Goal: Information Seeking & Learning: Find contact information

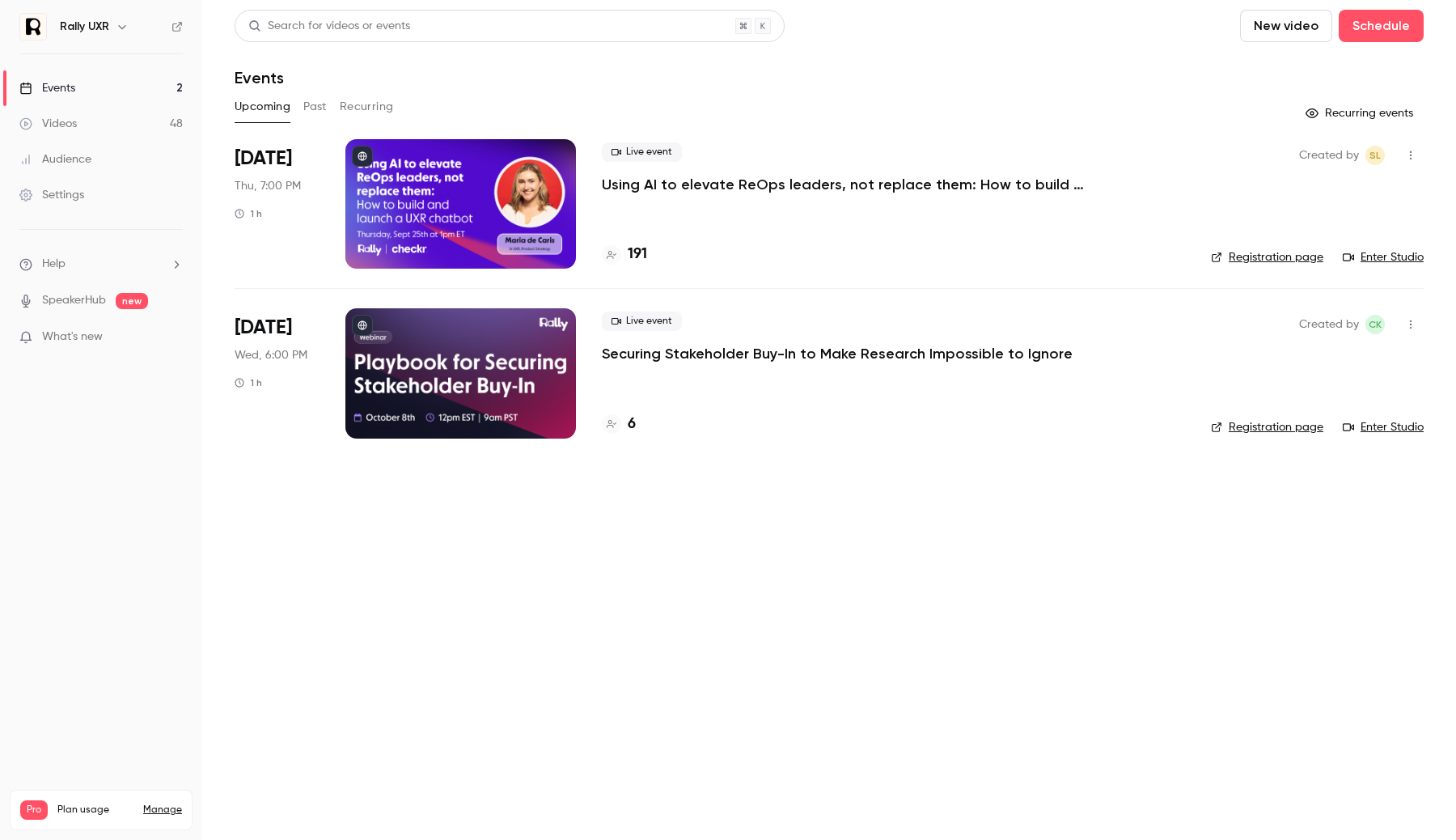
click at [120, 33] on icon "button" at bounding box center [123, 27] width 13 height 13
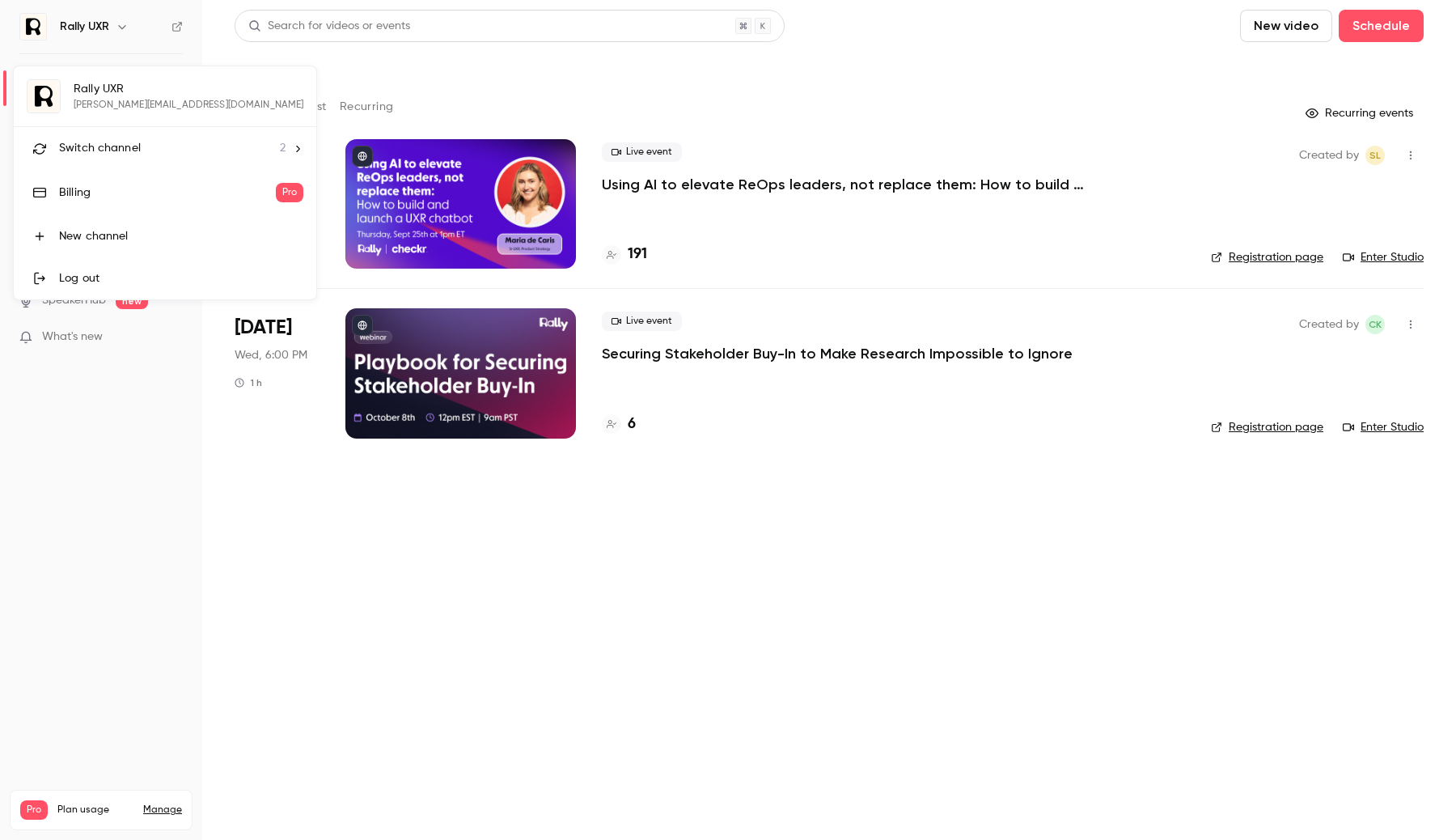
click at [141, 279] on div "Log out" at bounding box center [181, 278] width 244 height 16
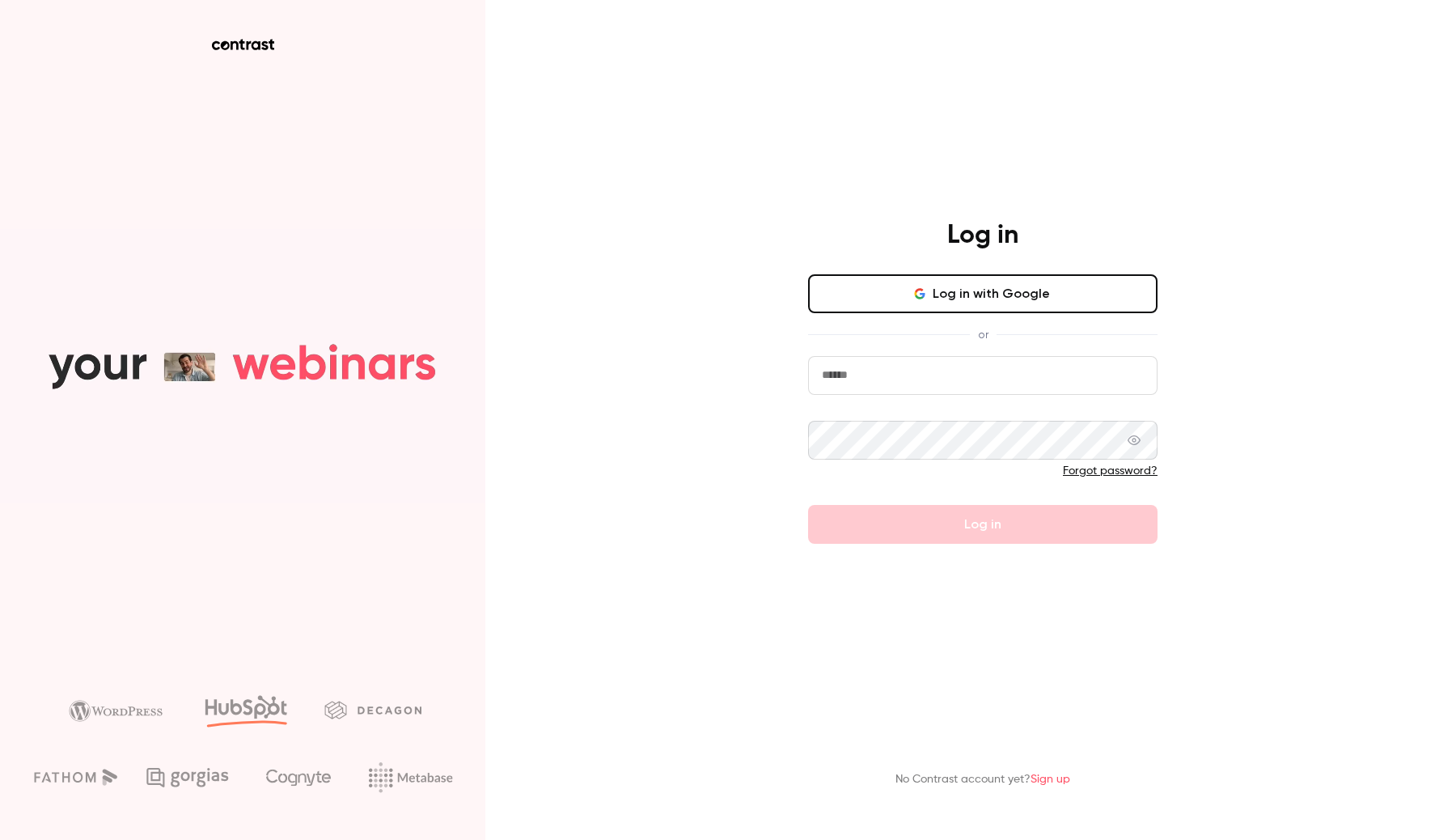
click at [442, 437] on video at bounding box center [242, 366] width 485 height 274
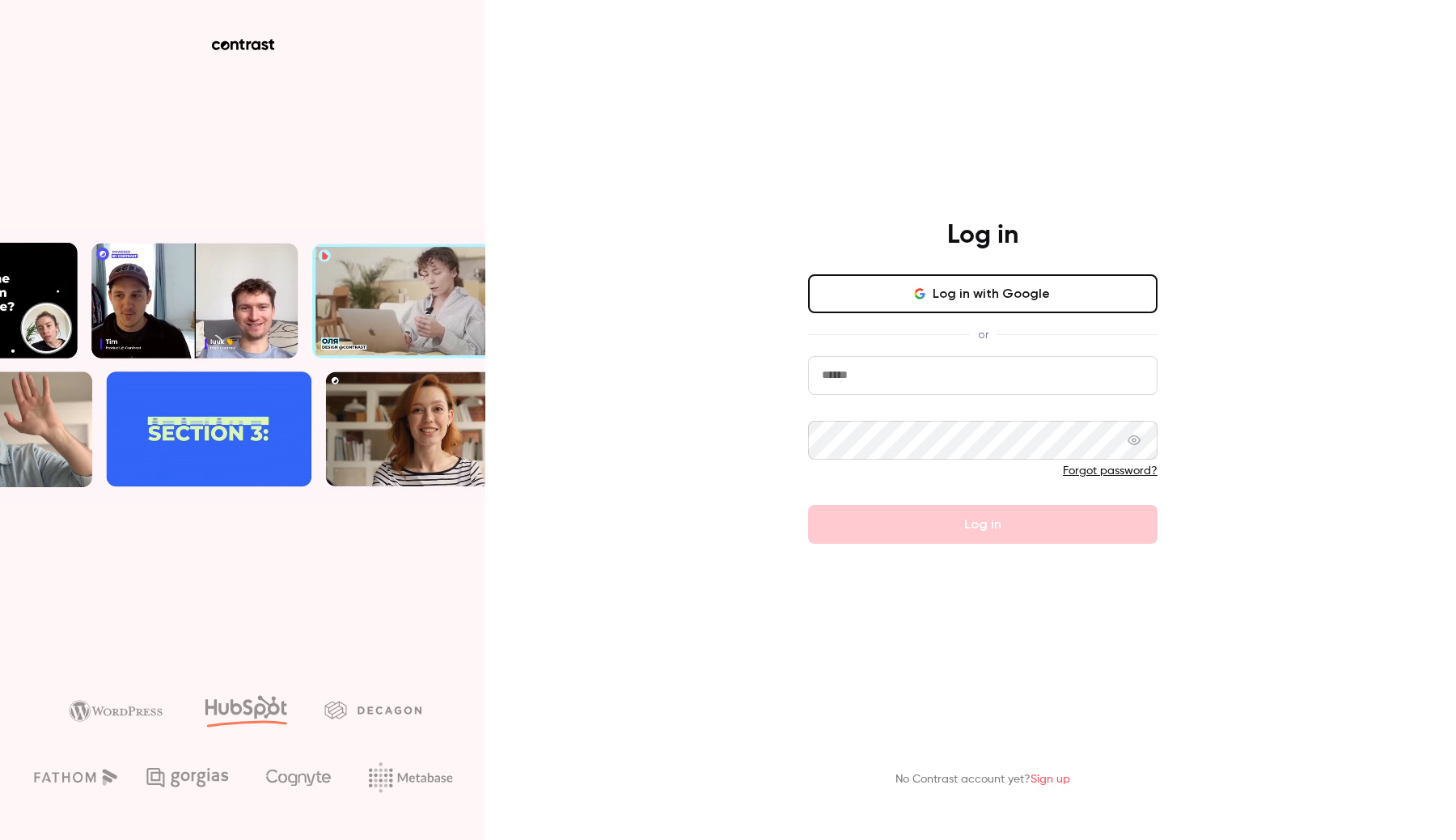
click at [1056, 785] on link "Sign up" at bounding box center [1050, 780] width 39 height 11
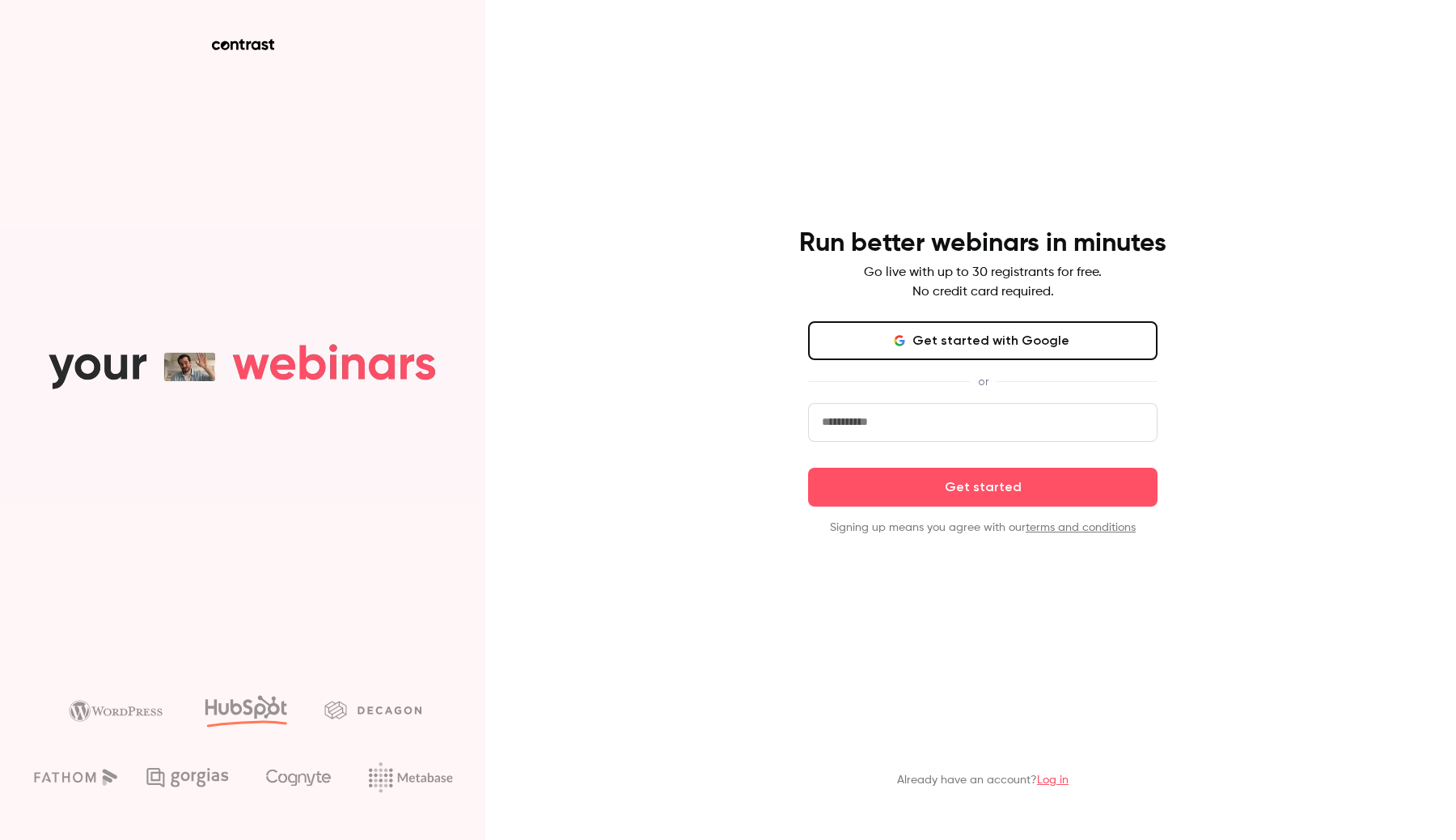
click at [1056, 782] on link "Log in" at bounding box center [1052, 781] width 32 height 11
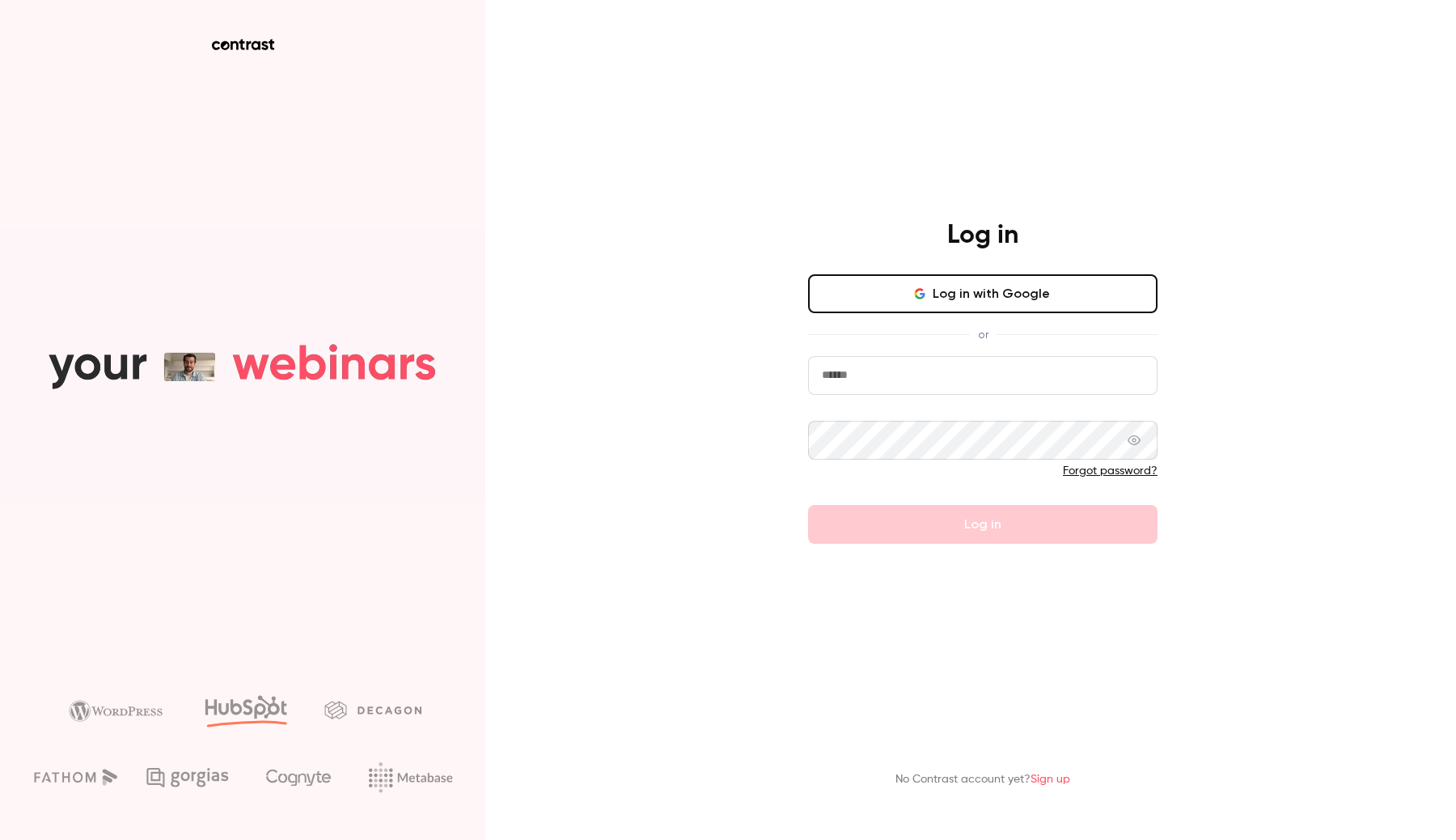
click at [1052, 765] on div "No Contrast account yet? Sign up" at bounding box center [982, 757] width 420 height 89
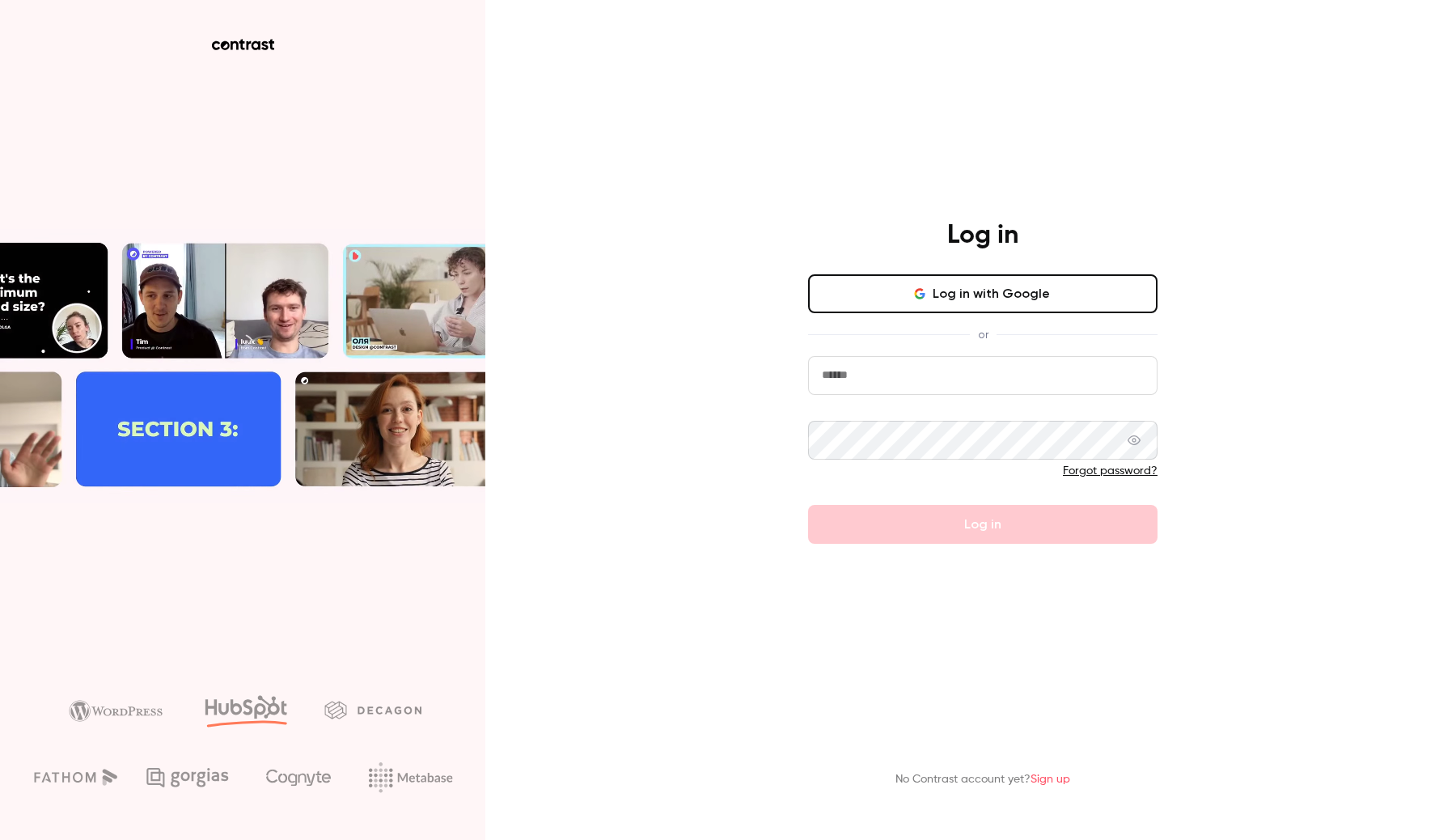
click at [1051, 775] on link "Sign up" at bounding box center [1050, 780] width 39 height 11
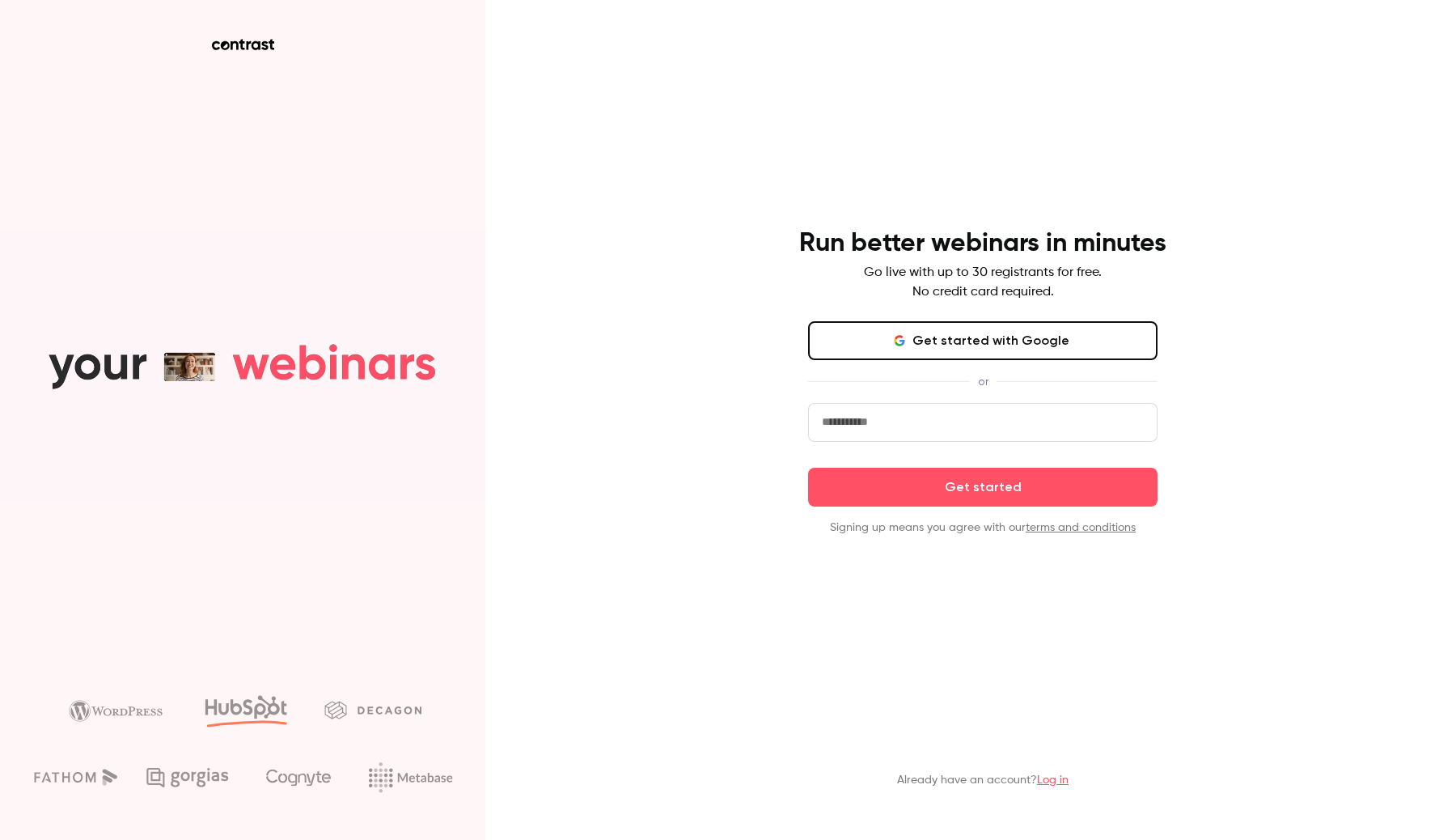
click at [1051, 775] on link "Log in" at bounding box center [1052, 781] width 32 height 11
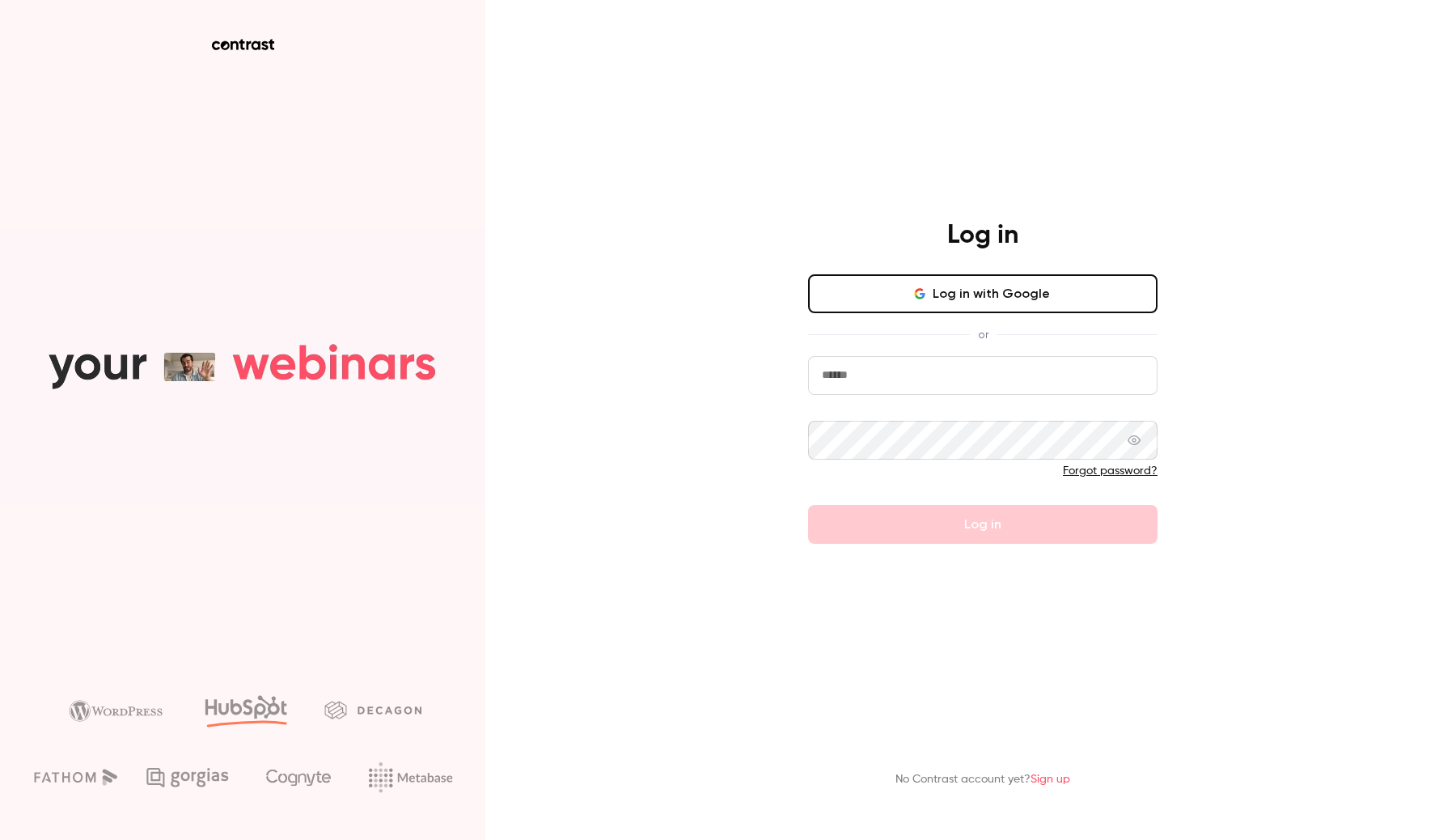
click at [978, 272] on div "Log in Log in with Google or Forgot password? Log in" at bounding box center [982, 381] width 420 height 325
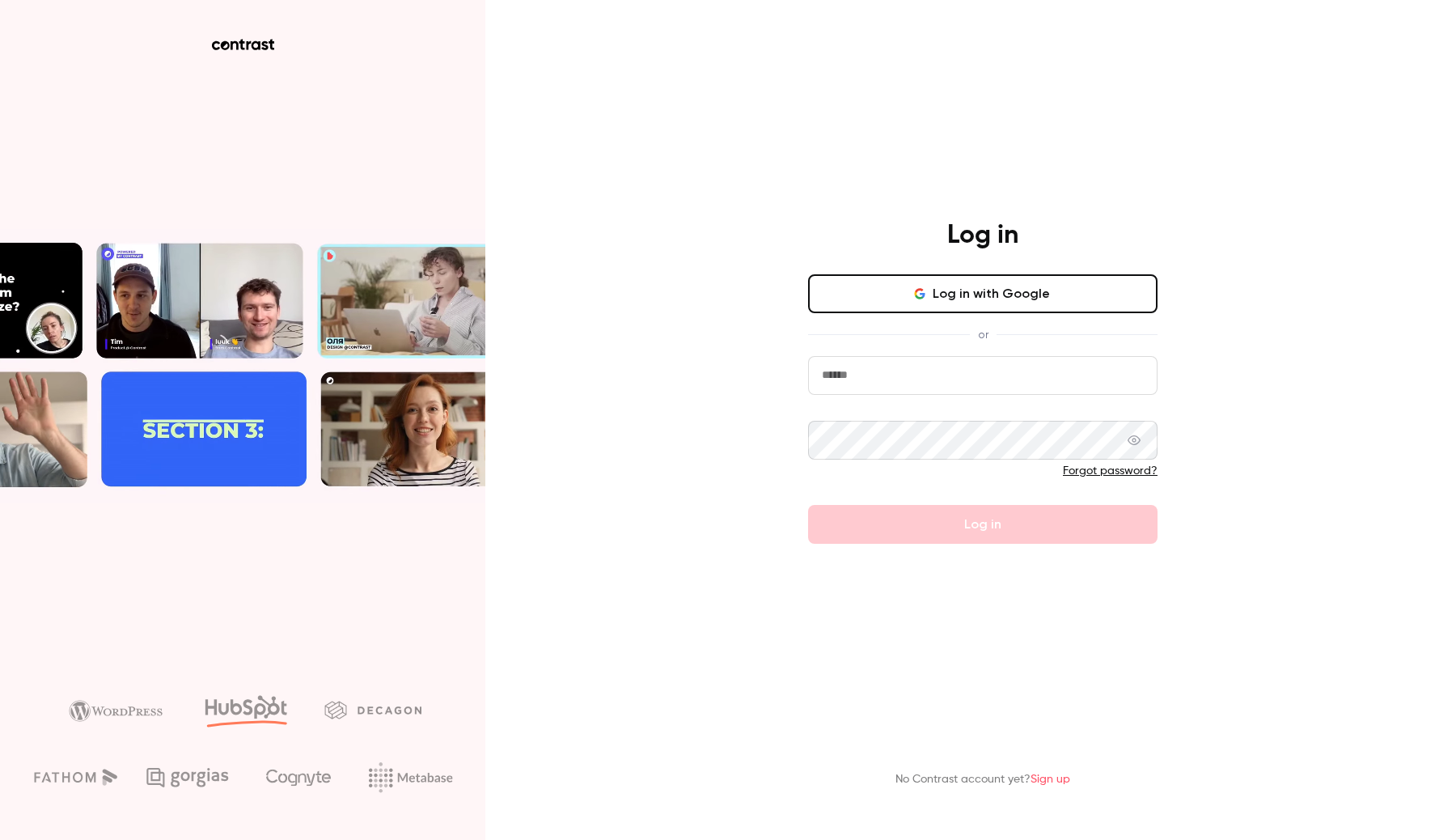
click at [974, 287] on button "Log in with Google" at bounding box center [982, 293] width 349 height 39
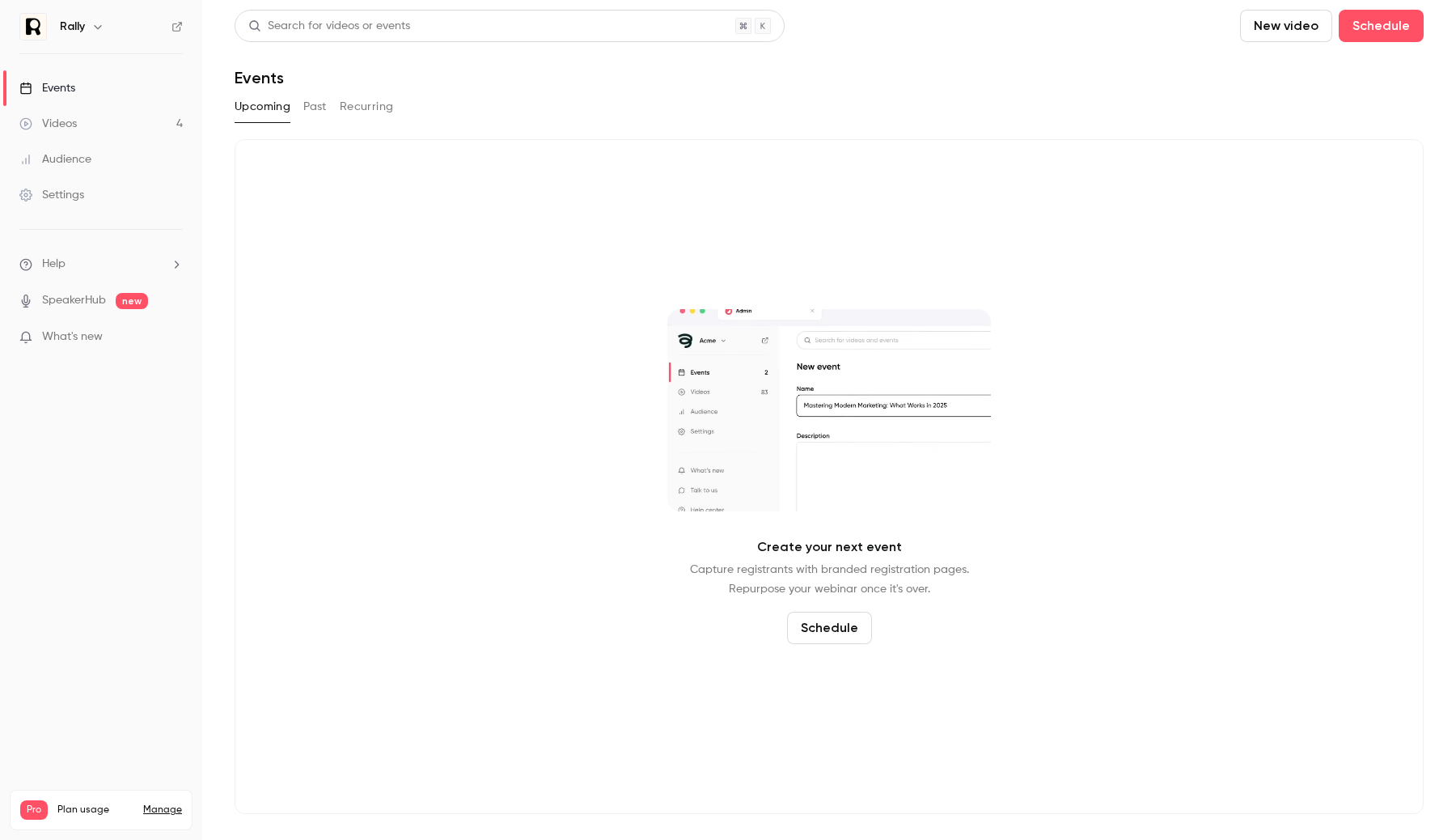
click at [123, 123] on link "Videos 4" at bounding box center [101, 124] width 202 height 35
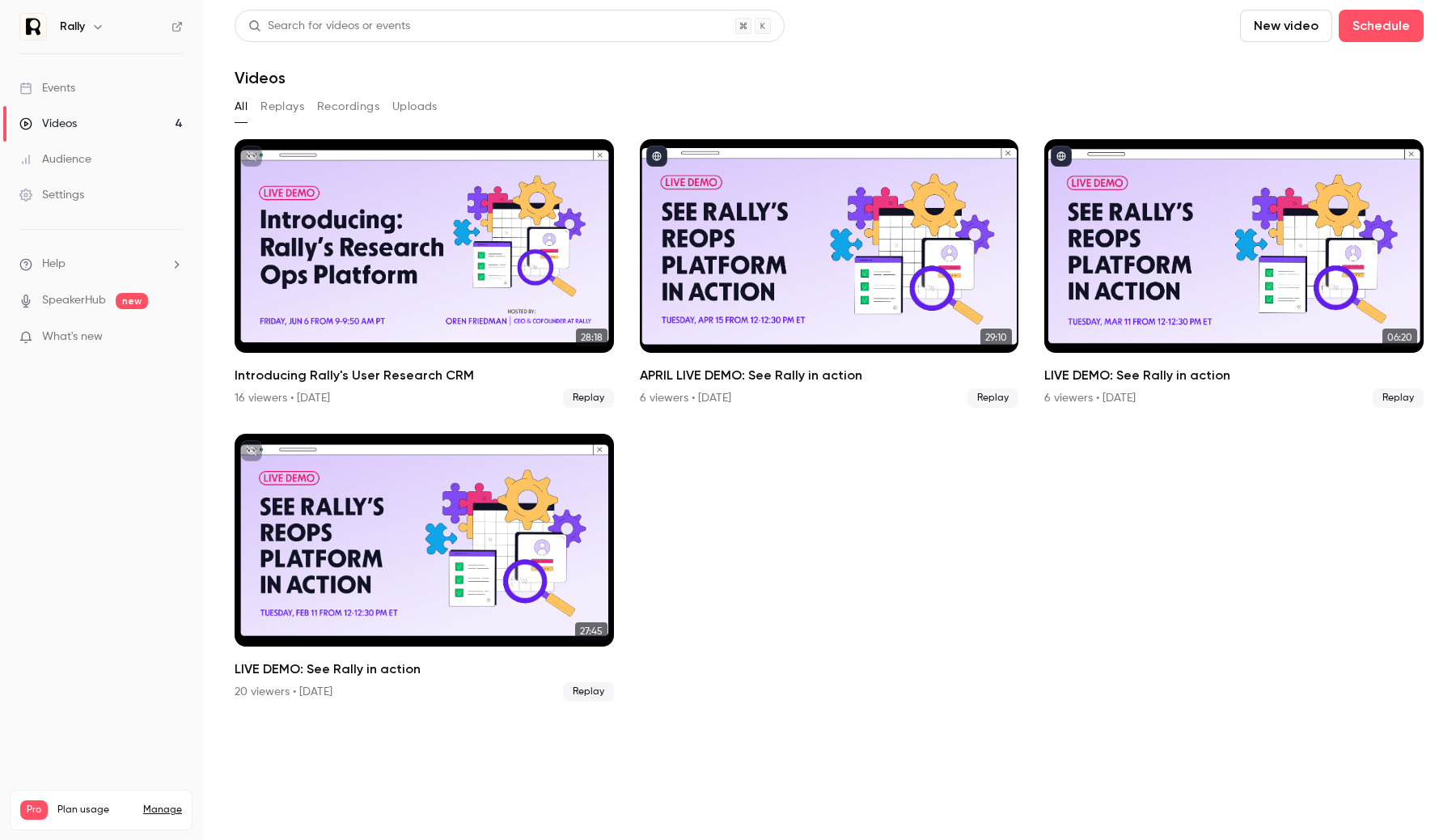
click at [86, 21] on div "Rally" at bounding box center [109, 27] width 99 height 19
click at [108, 32] on div "Rally" at bounding box center [109, 27] width 99 height 19
click at [98, 28] on icon "button" at bounding box center [98, 27] width 8 height 4
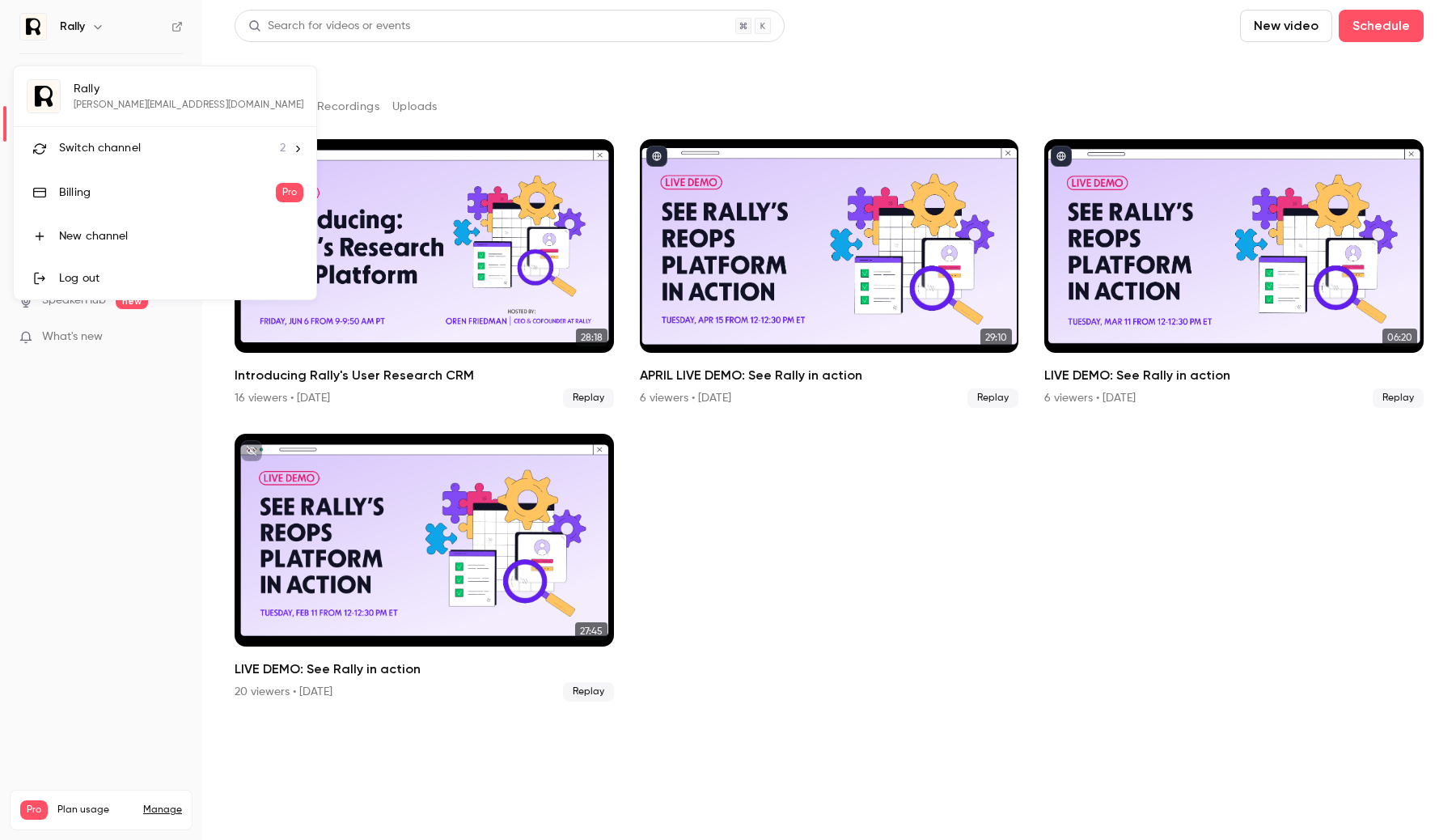
click at [109, 149] on span "Switch channel" at bounding box center [100, 148] width 81 height 17
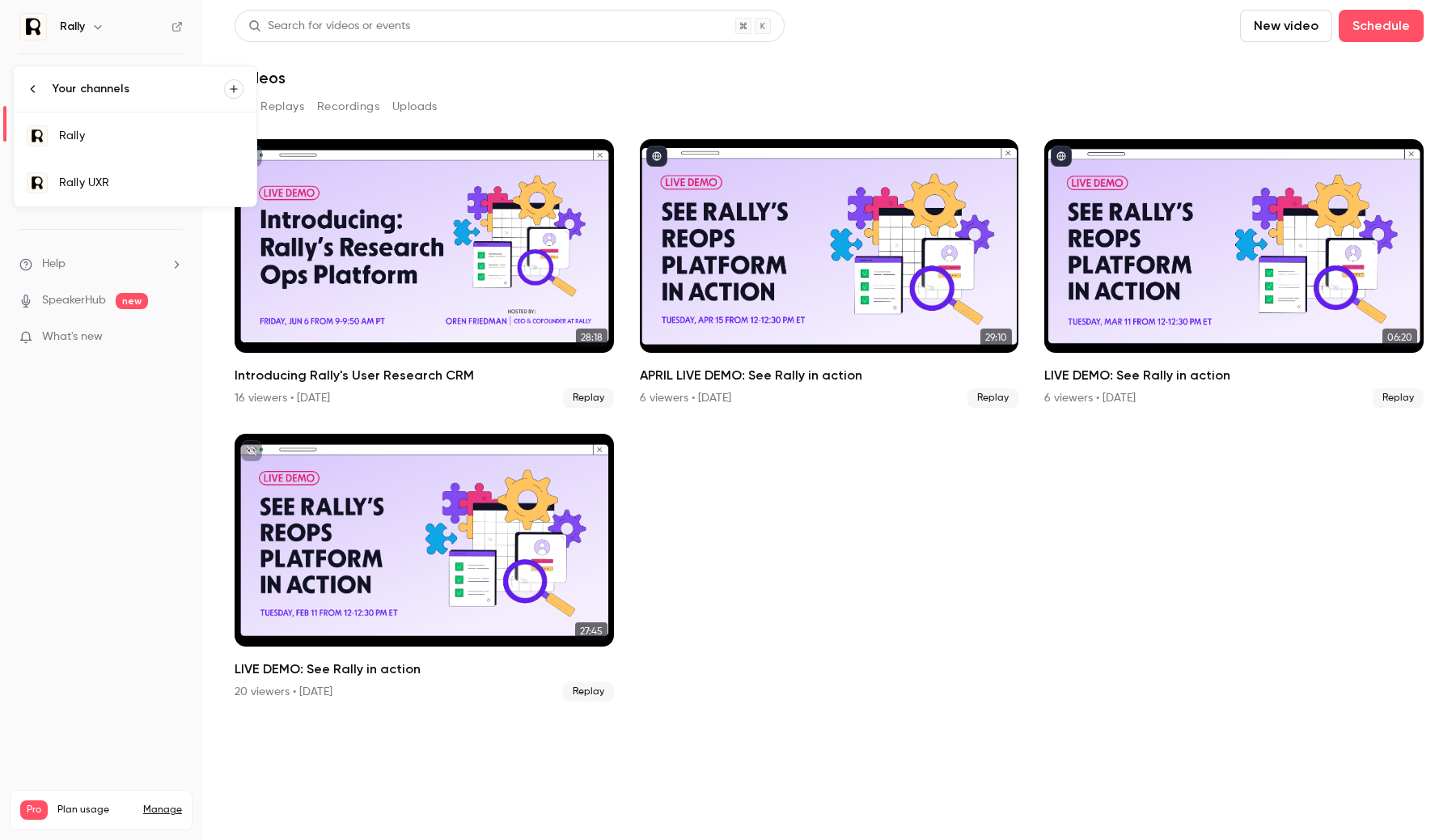
click at [441, 96] on div at bounding box center [728, 420] width 1456 height 840
click at [98, 273] on ul "Help SpeakerHub new What's new" at bounding box center [101, 302] width 202 height 145
click at [98, 268] on li "Help" at bounding box center [101, 264] width 164 height 17
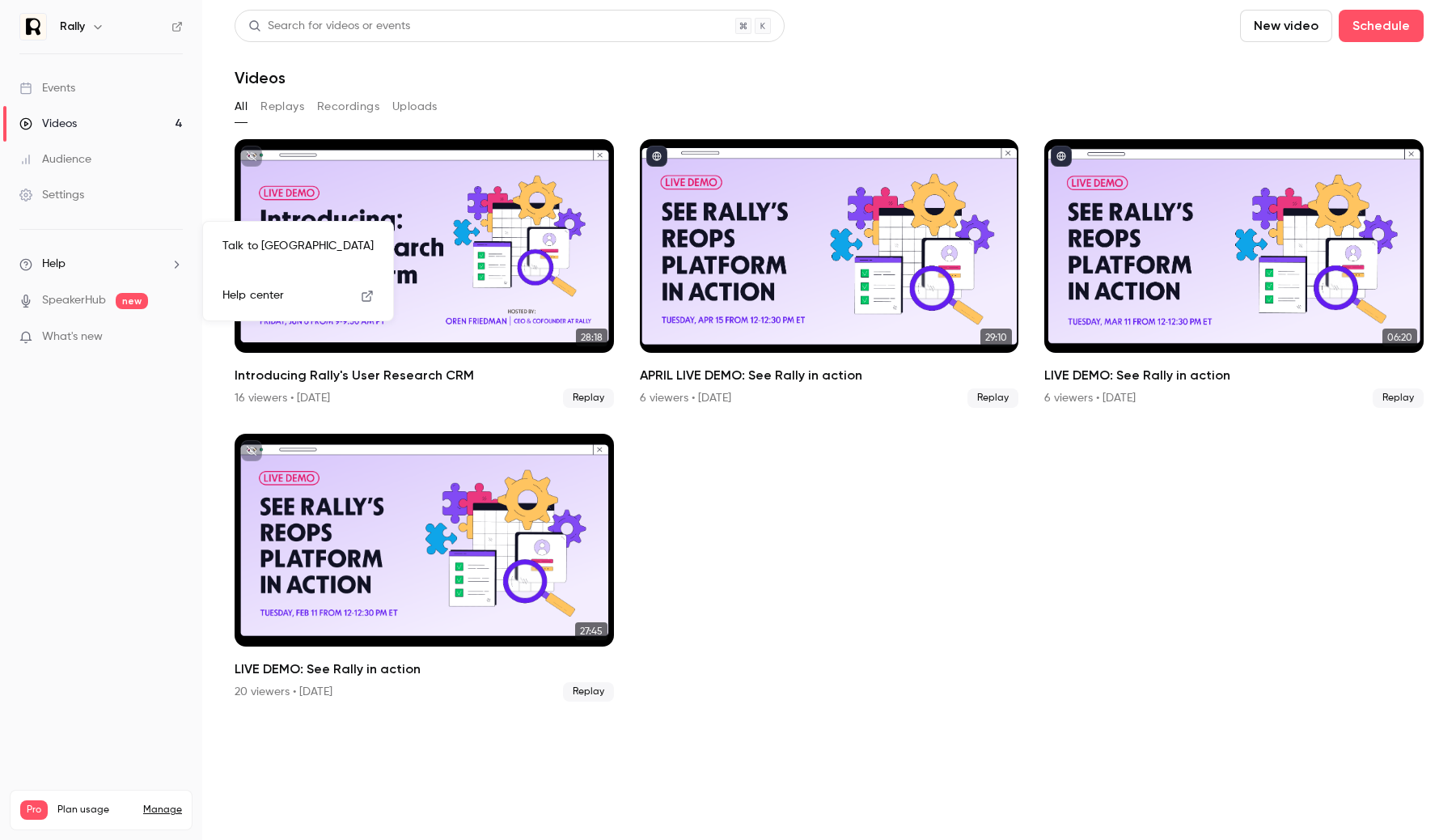
click at [252, 249] on link "Talk to [GEOGRAPHIC_DATA]" at bounding box center [298, 246] width 177 height 43
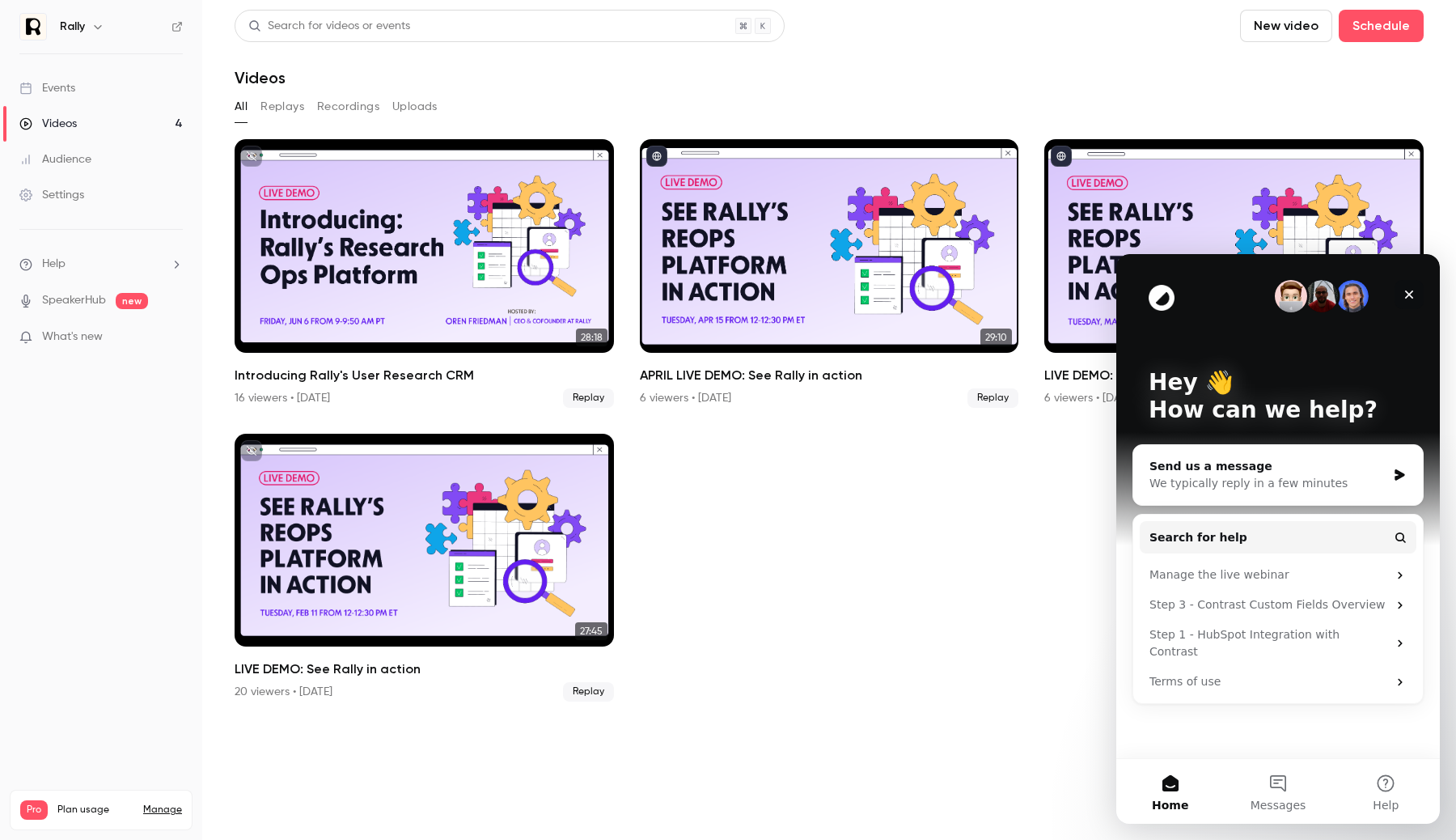
click at [1413, 291] on icon "Close" at bounding box center [1409, 295] width 13 height 13
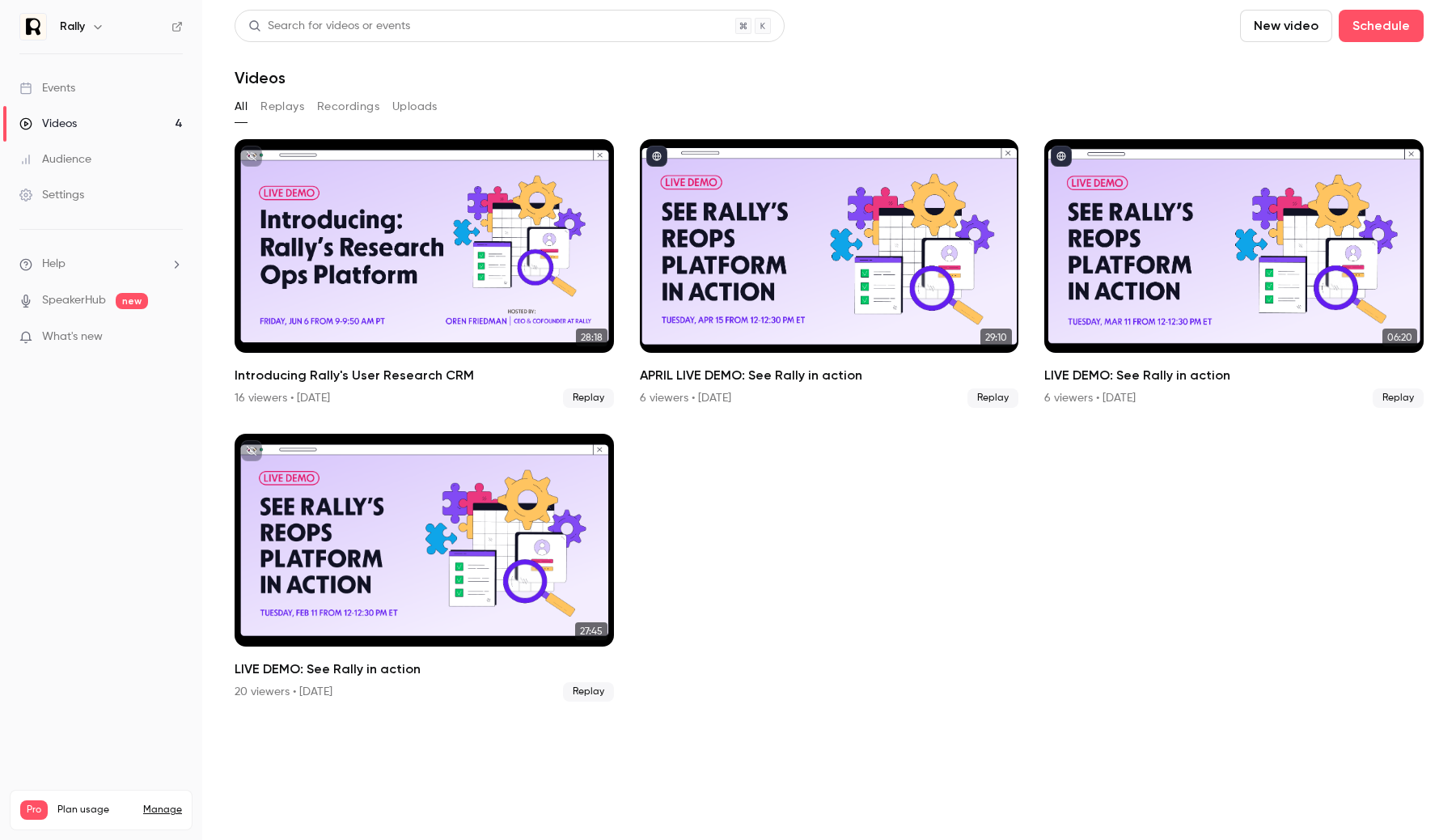
click at [160, 261] on li "Help" at bounding box center [101, 264] width 164 height 17
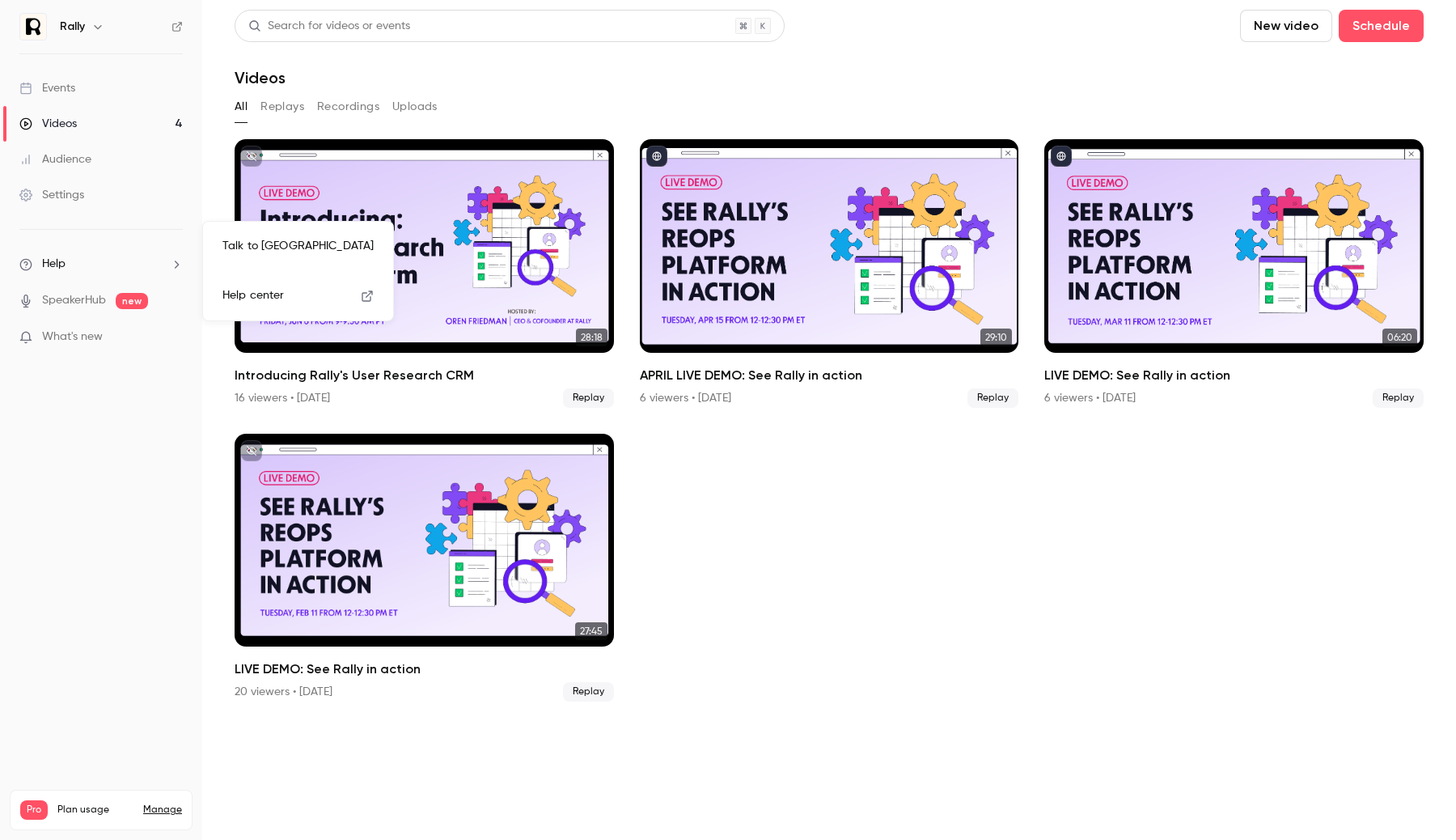
click at [269, 290] on span "Help center" at bounding box center [253, 296] width 61 height 17
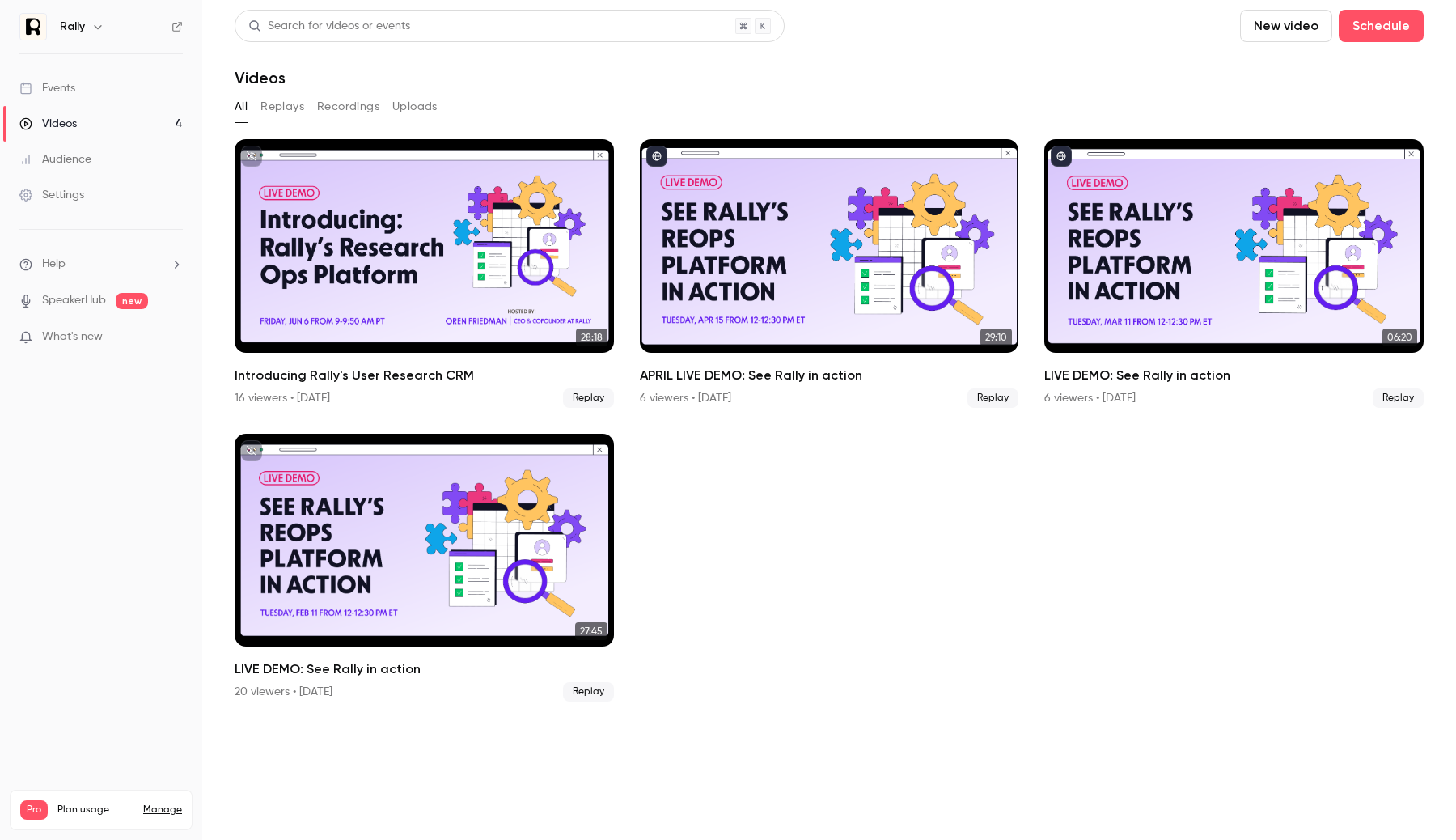
click at [91, 265] on li "Help" at bounding box center [101, 264] width 164 height 17
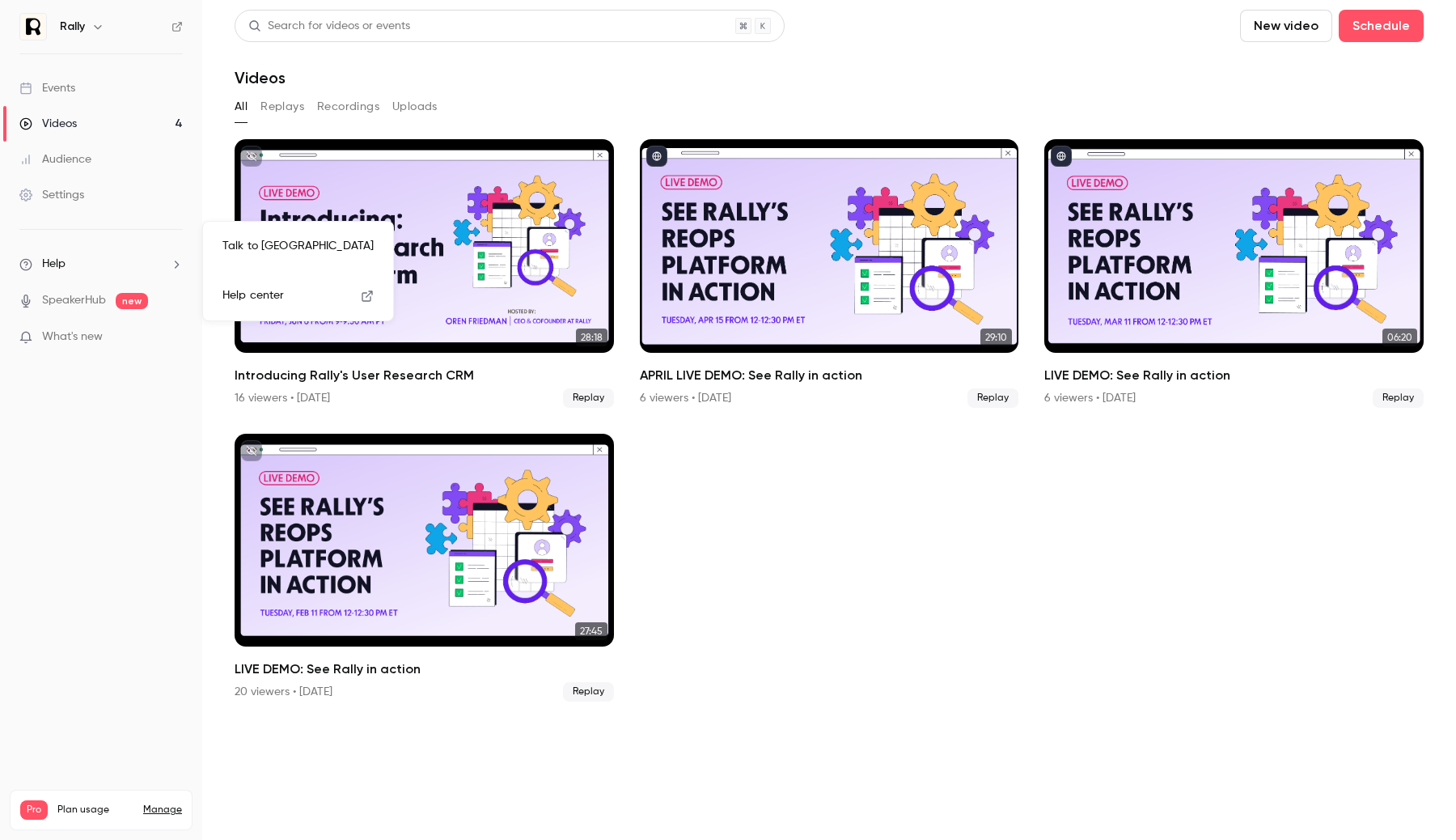
click at [236, 243] on link "Talk to [GEOGRAPHIC_DATA]" at bounding box center [298, 246] width 177 height 43
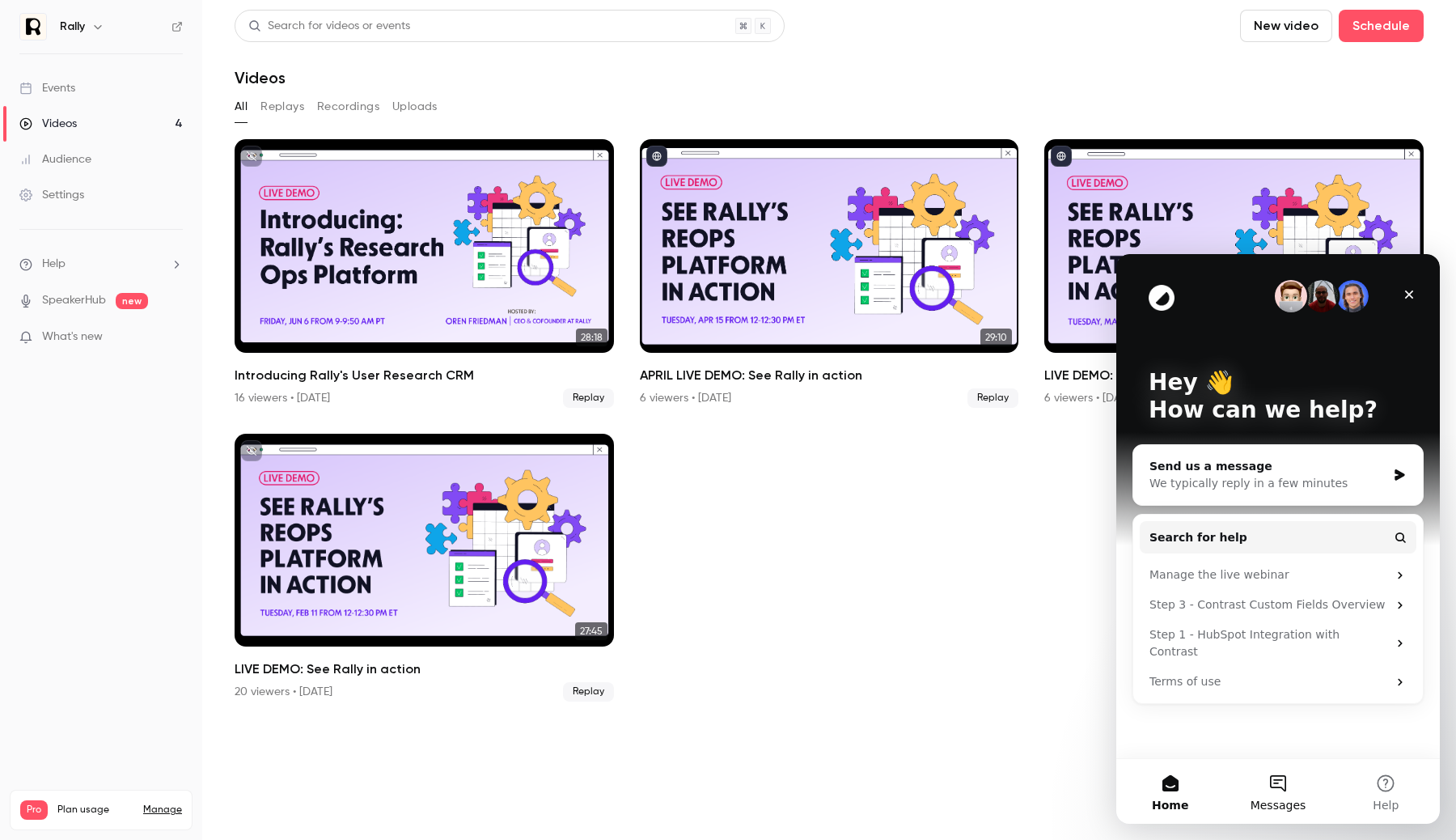
click at [1264, 786] on button "Messages" at bounding box center [1277, 792] width 107 height 65
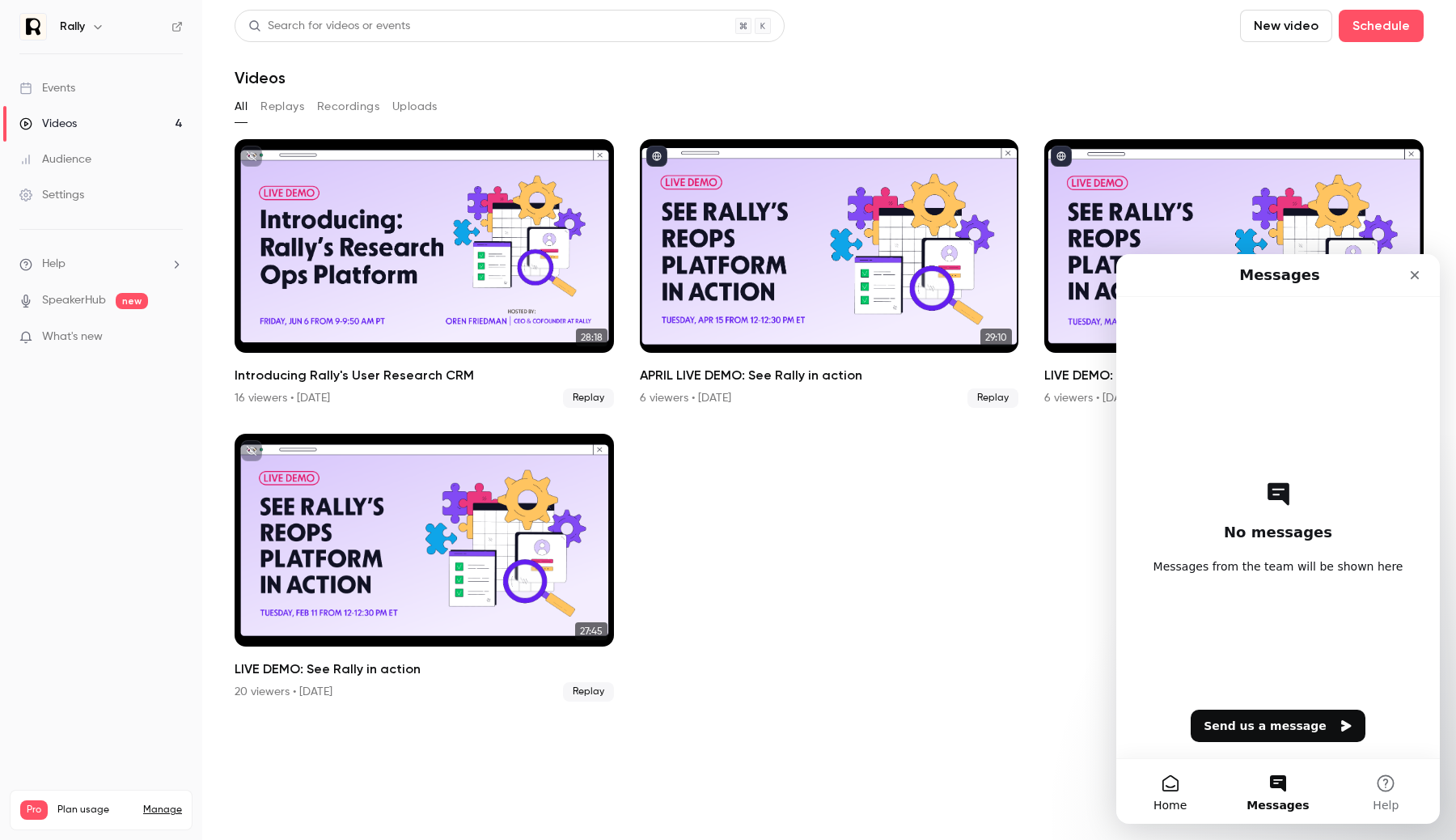
click at [1175, 783] on button "Home" at bounding box center [1170, 792] width 107 height 65
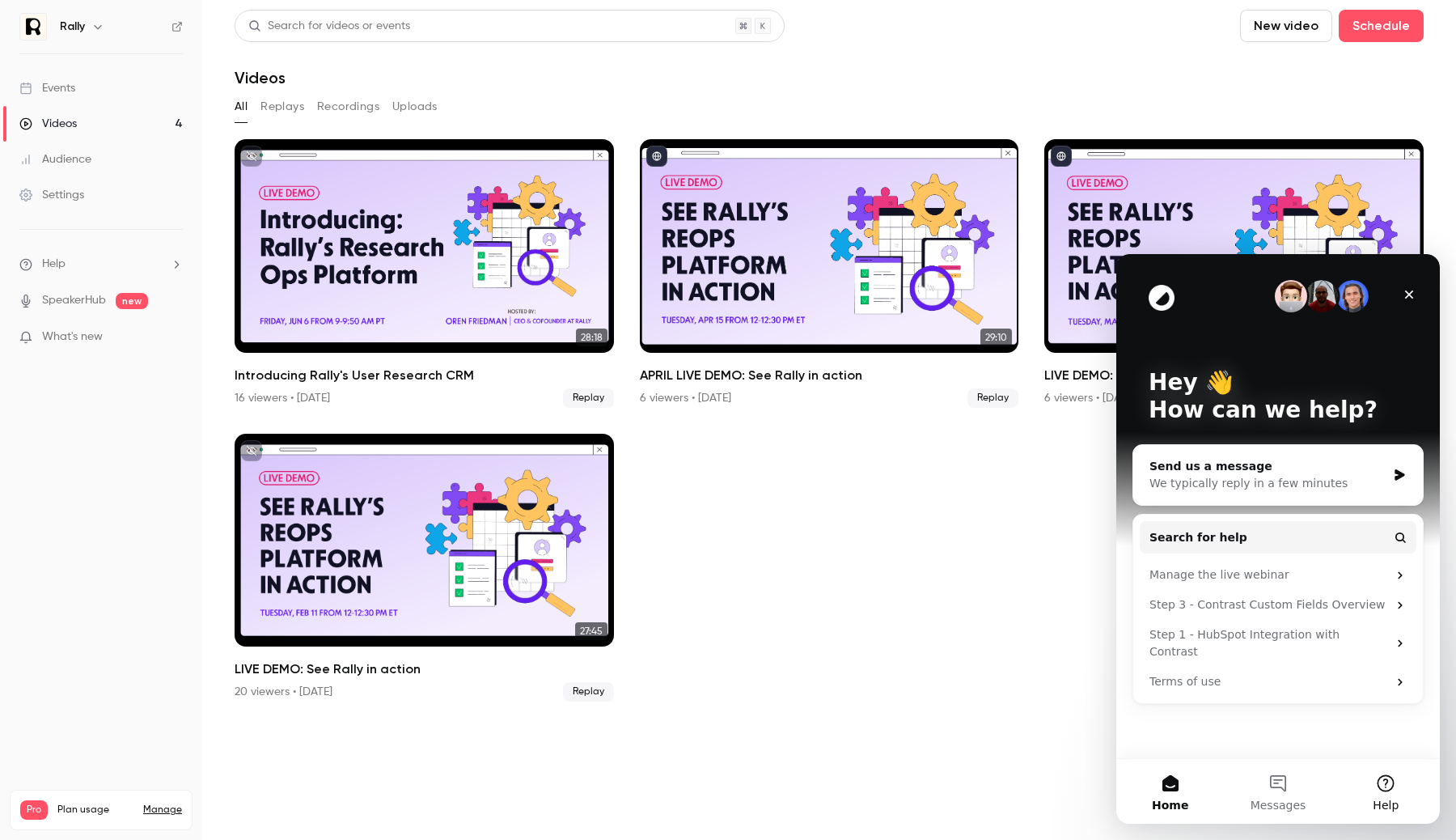
click at [1384, 791] on button "Help" at bounding box center [1386, 792] width 107 height 65
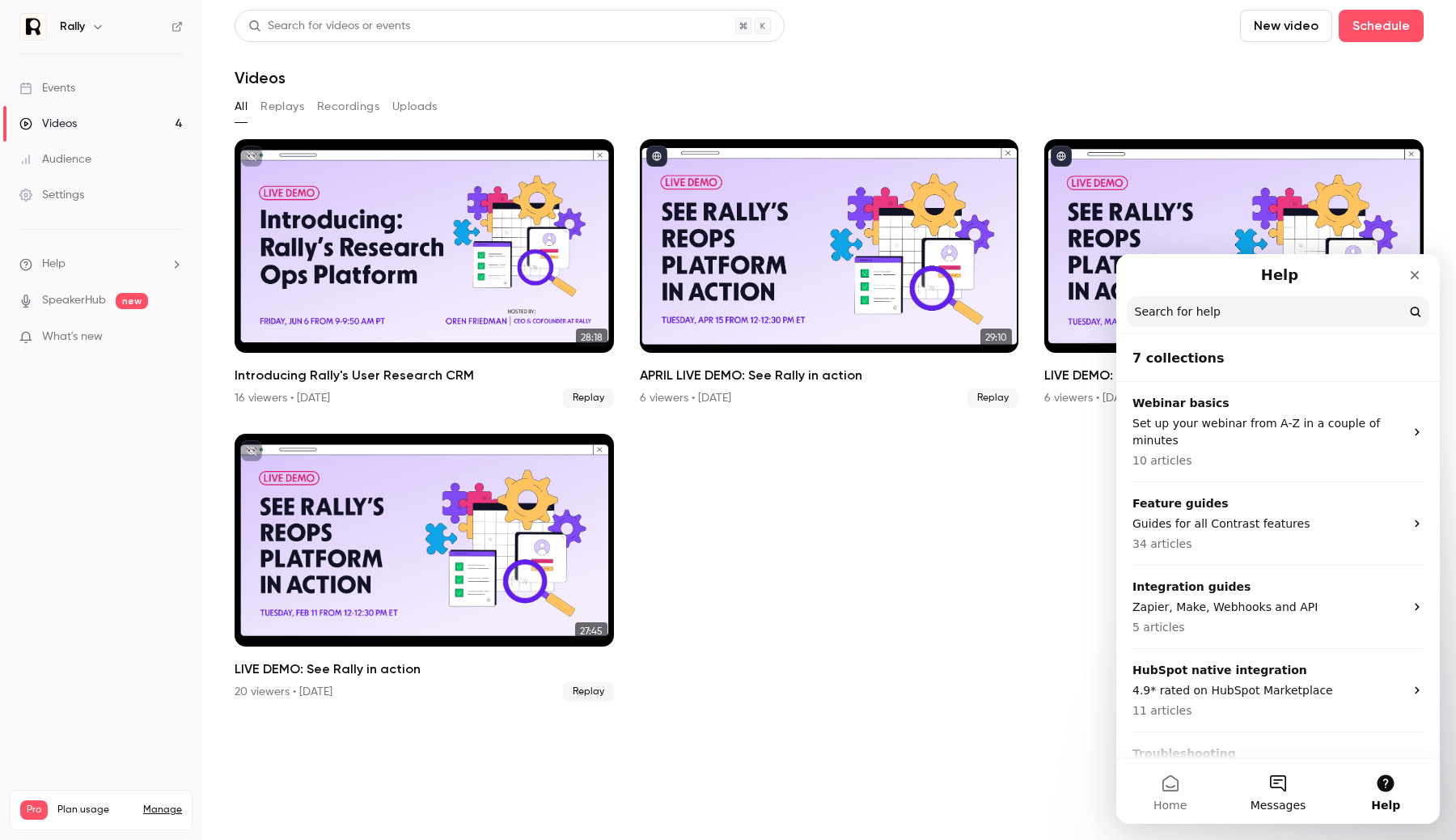
click at [1298, 800] on span "Messages" at bounding box center [1278, 806] width 56 height 11
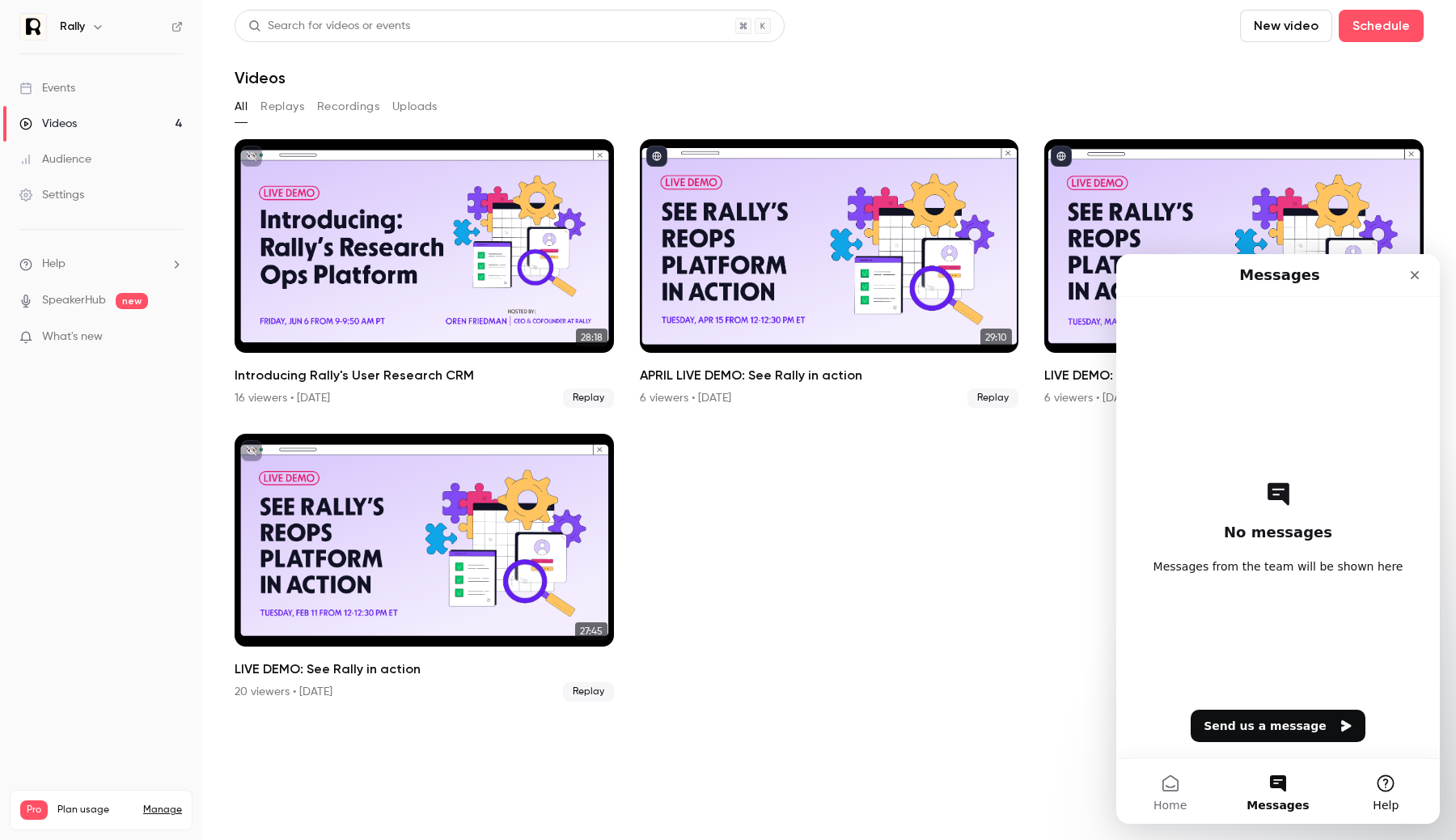
click at [1356, 789] on button "Help" at bounding box center [1386, 792] width 107 height 65
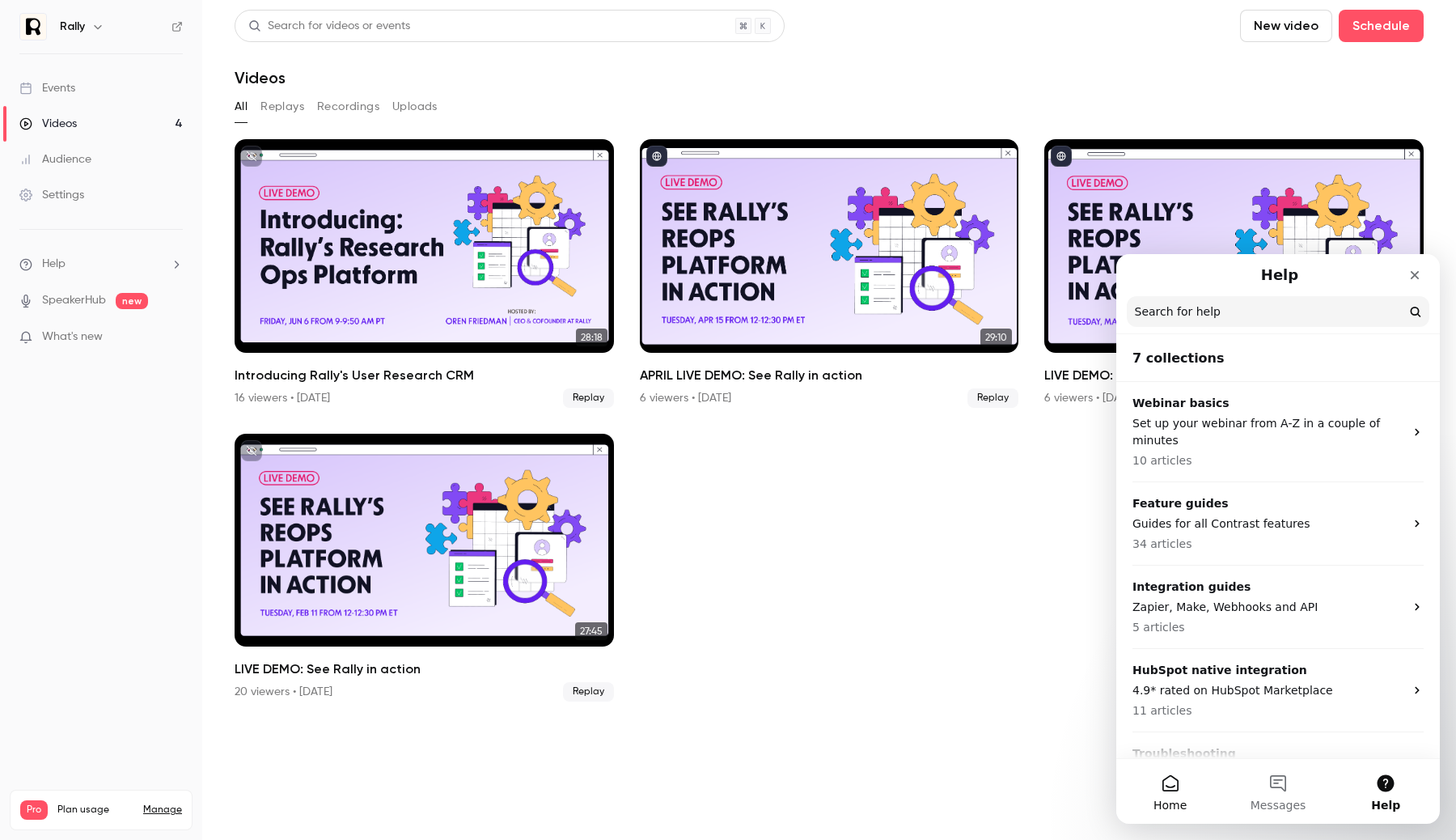
click at [1164, 789] on button "Home" at bounding box center [1170, 792] width 107 height 65
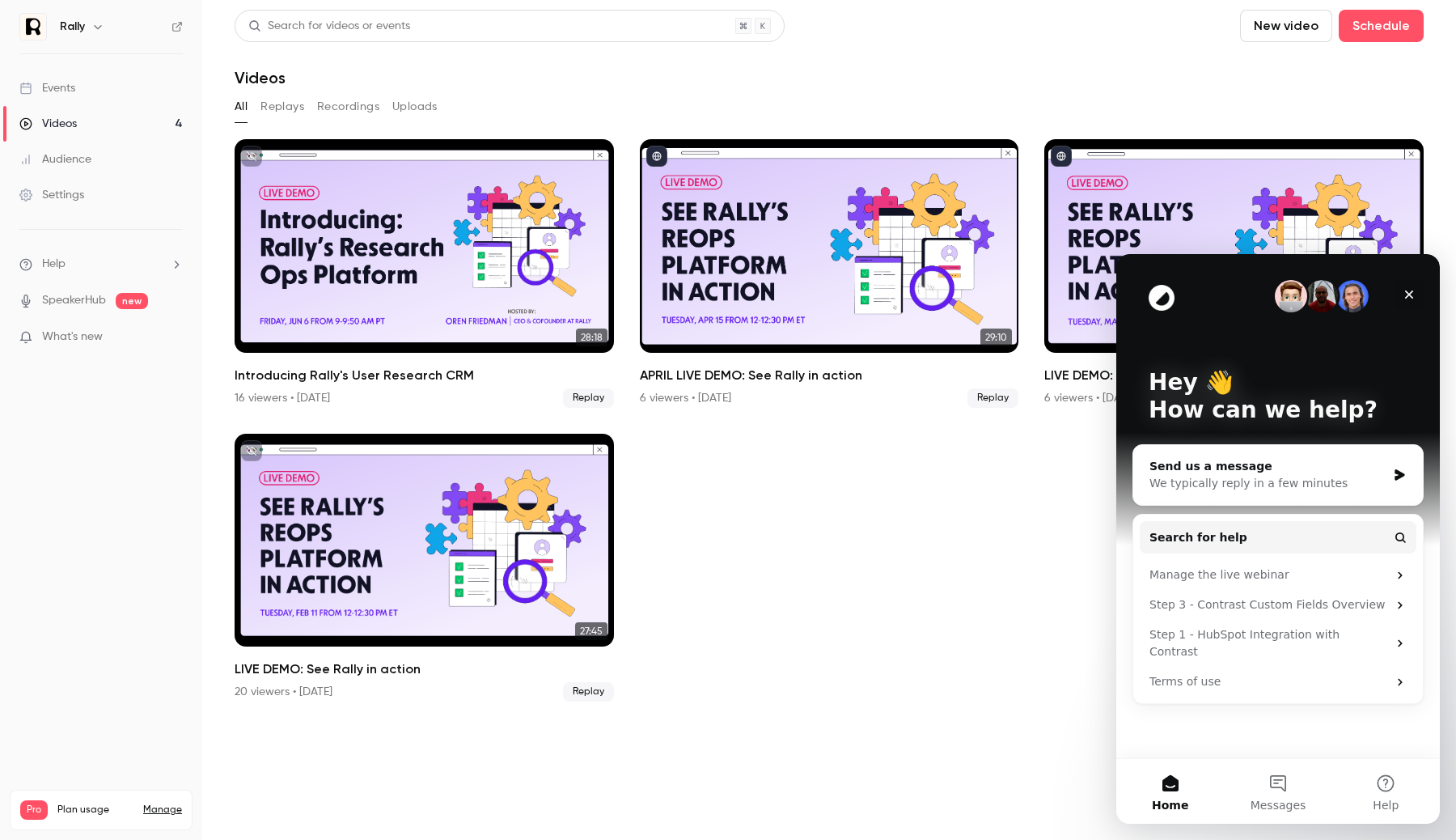
click at [1409, 301] on div "Close" at bounding box center [1409, 294] width 29 height 29
